Goal: Information Seeking & Learning: Learn about a topic

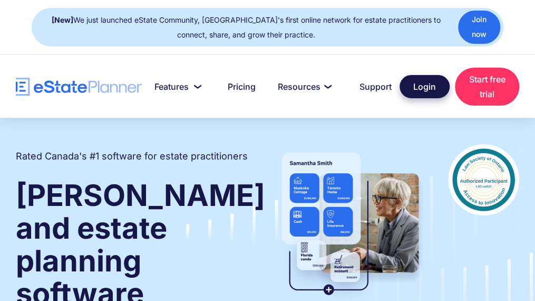
drag, startPoint x: 0, startPoint y: 0, endPoint x: 422, endPoint y: 94, distance: 432.2
click at [422, 94] on link "Login" at bounding box center [425, 86] width 50 height 23
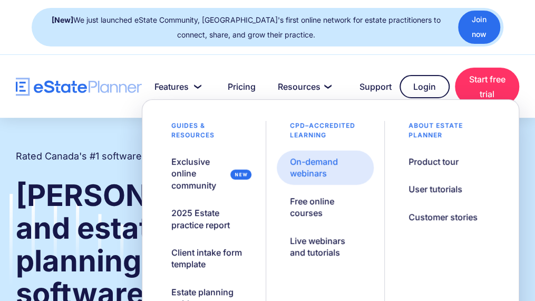
click at [311, 163] on div "On-demand webinars" at bounding box center [325, 168] width 71 height 24
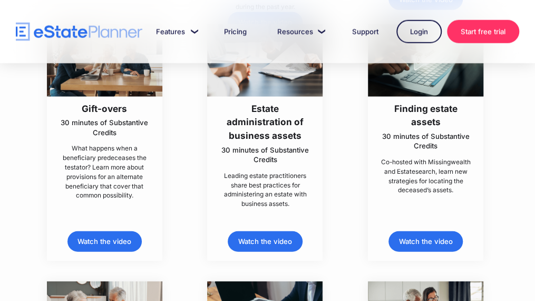
scroll to position [1041, 0]
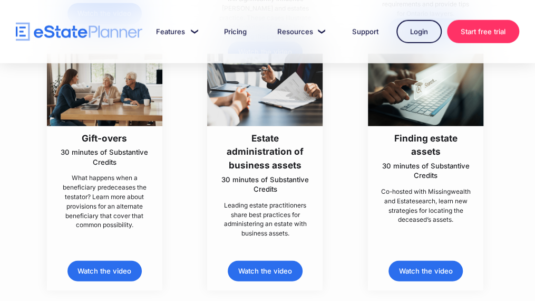
click at [114, 138] on h3 "Gift-overs" at bounding box center [104, 138] width 93 height 14
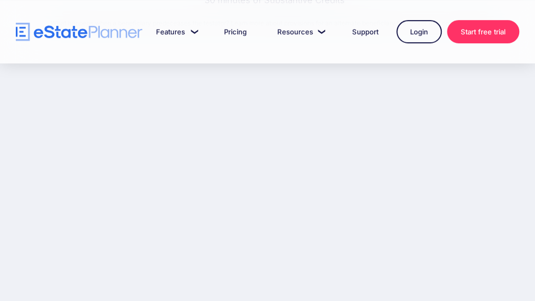
scroll to position [128, 0]
